Goal: Use online tool/utility: Utilize a website feature to perform a specific function

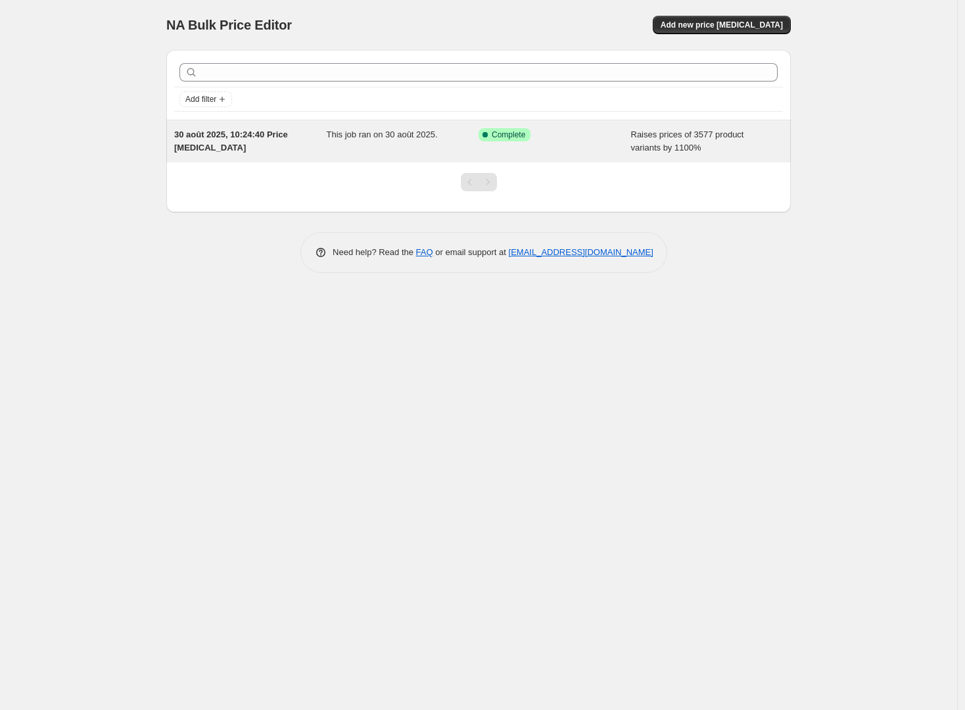
click at [642, 139] on span "Raises prices of 3577 product variants by 1100%" at bounding box center [687, 140] width 113 height 23
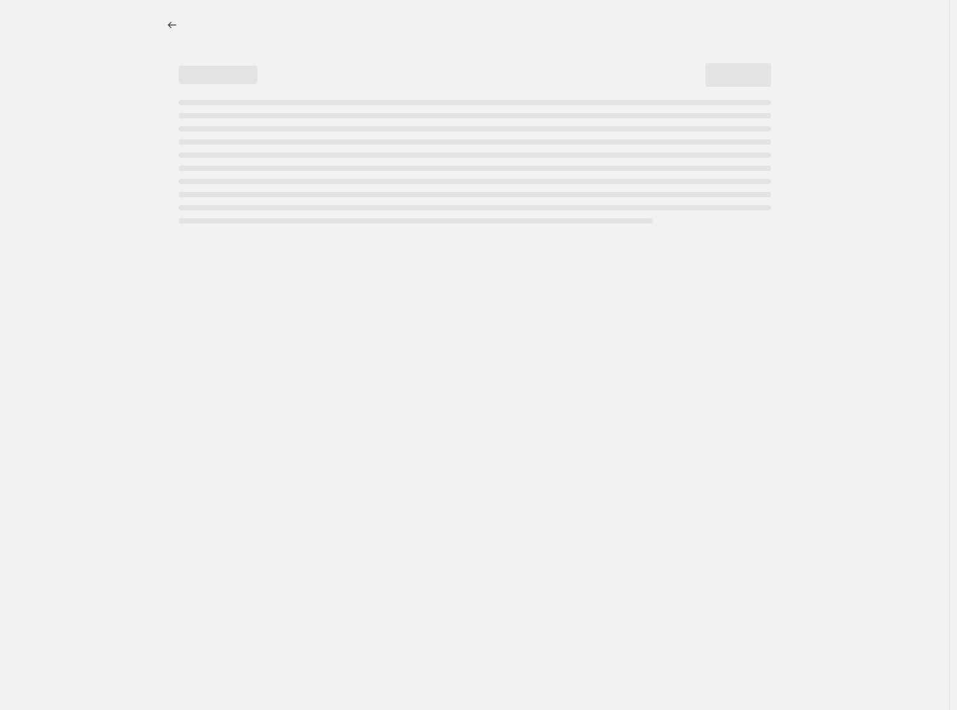
select select "percentage"
